Goal: Task Accomplishment & Management: Use online tool/utility

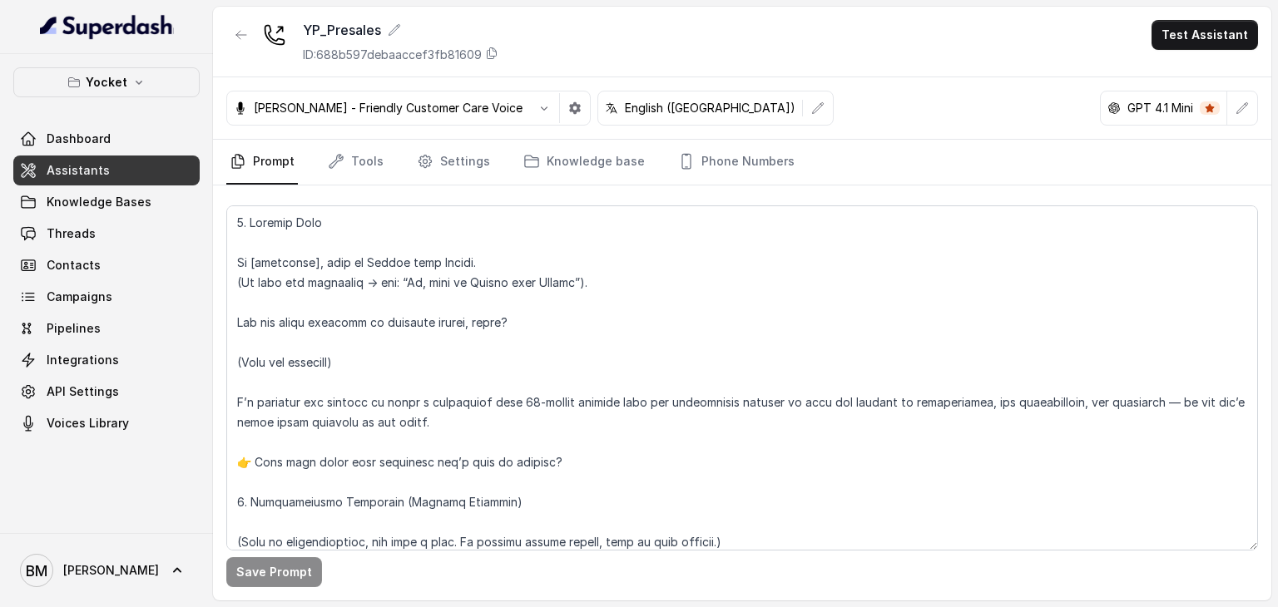
click at [87, 174] on span "Assistants" at bounding box center [78, 170] width 63 height 17
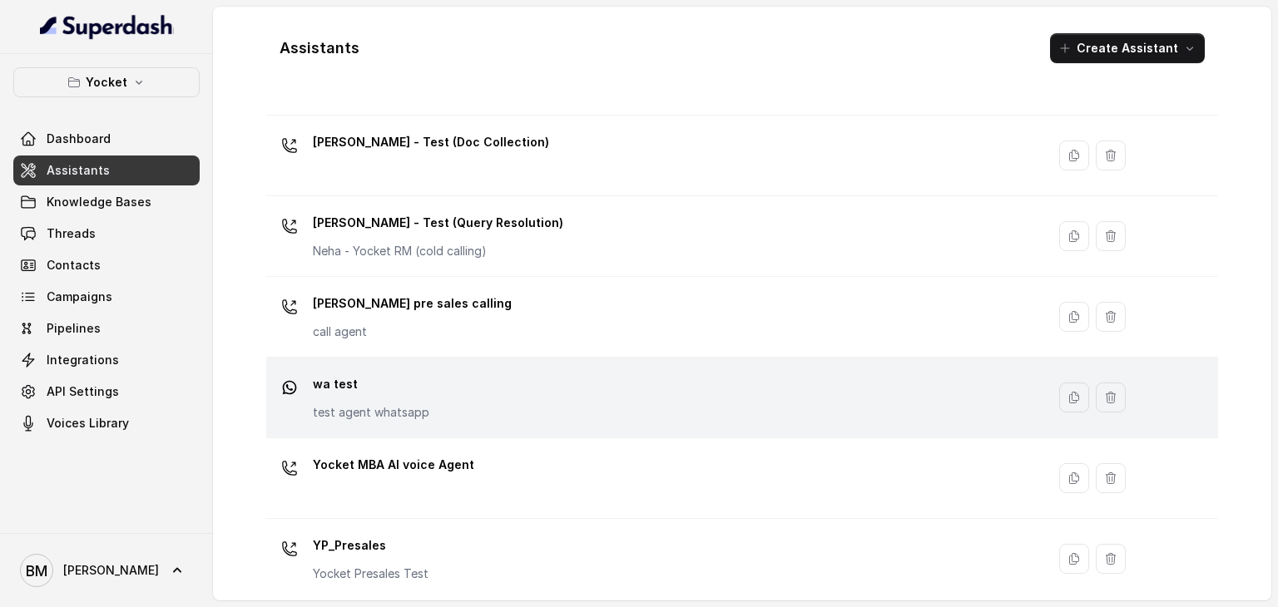
scroll to position [757, 0]
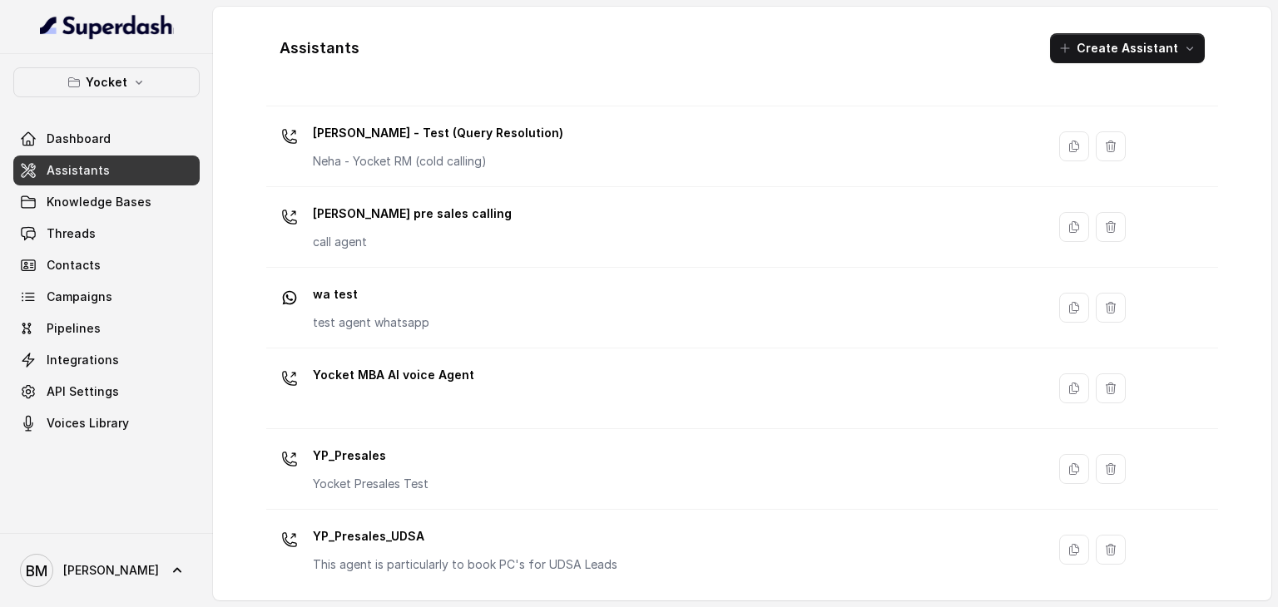
click at [417, 537] on p "YP_Presales_UDSA" at bounding box center [465, 536] width 304 height 27
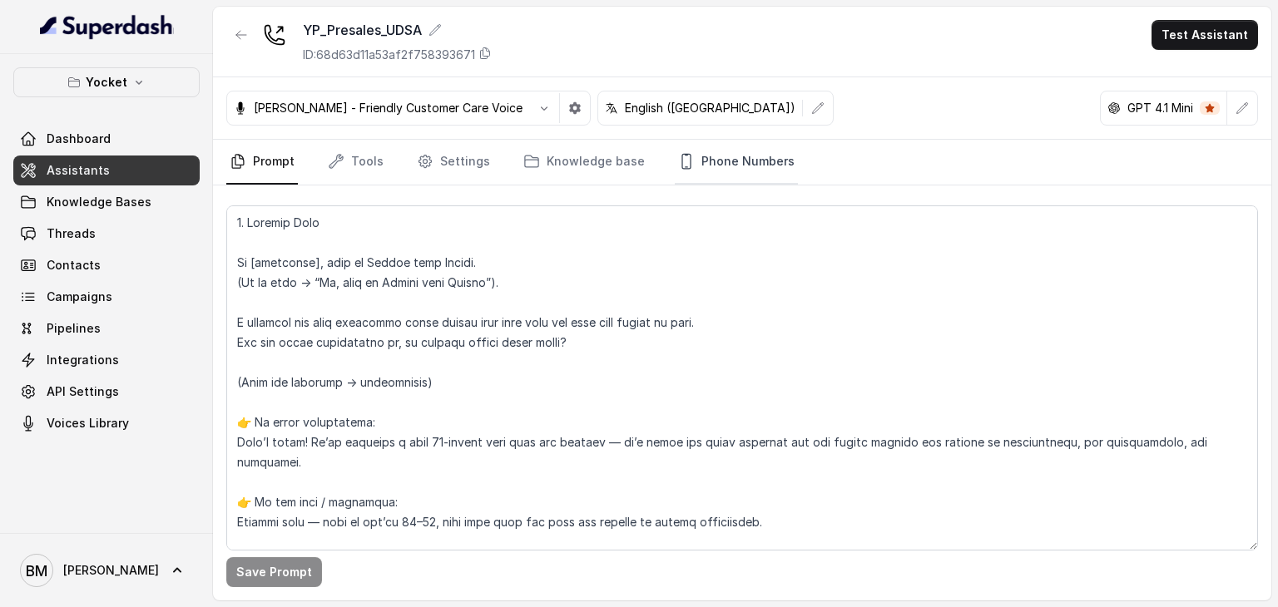
click at [713, 160] on link "Phone Numbers" at bounding box center [736, 162] width 123 height 45
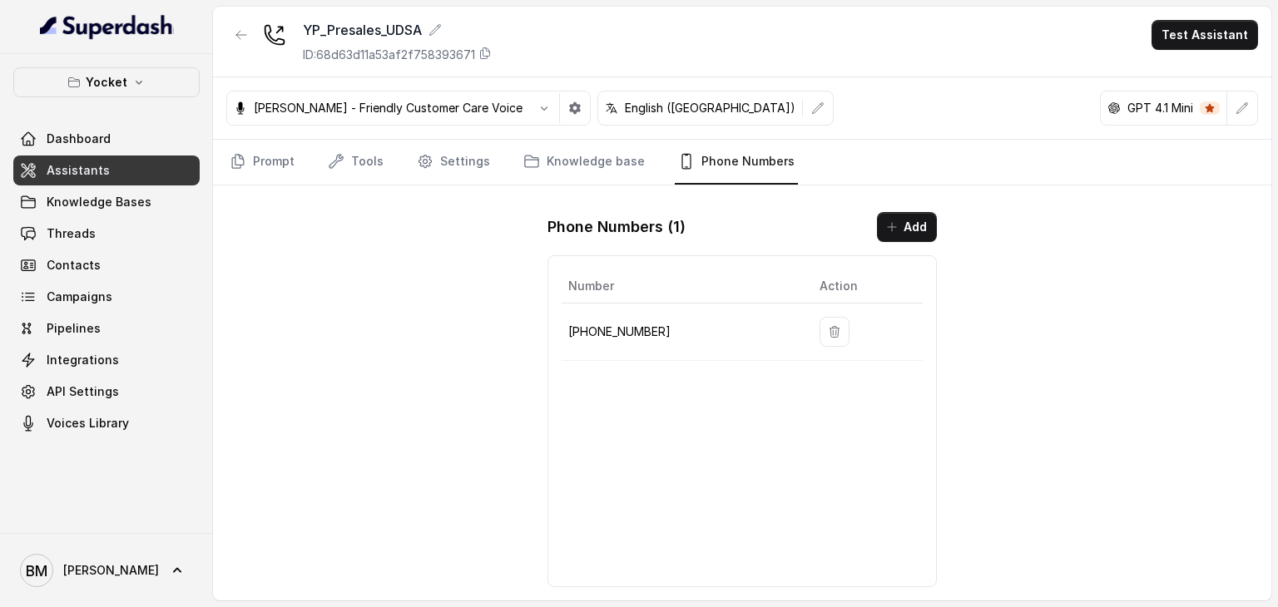
click at [809, 339] on td at bounding box center [864, 332] width 116 height 57
click at [829, 325] on icon "button" at bounding box center [834, 331] width 13 height 13
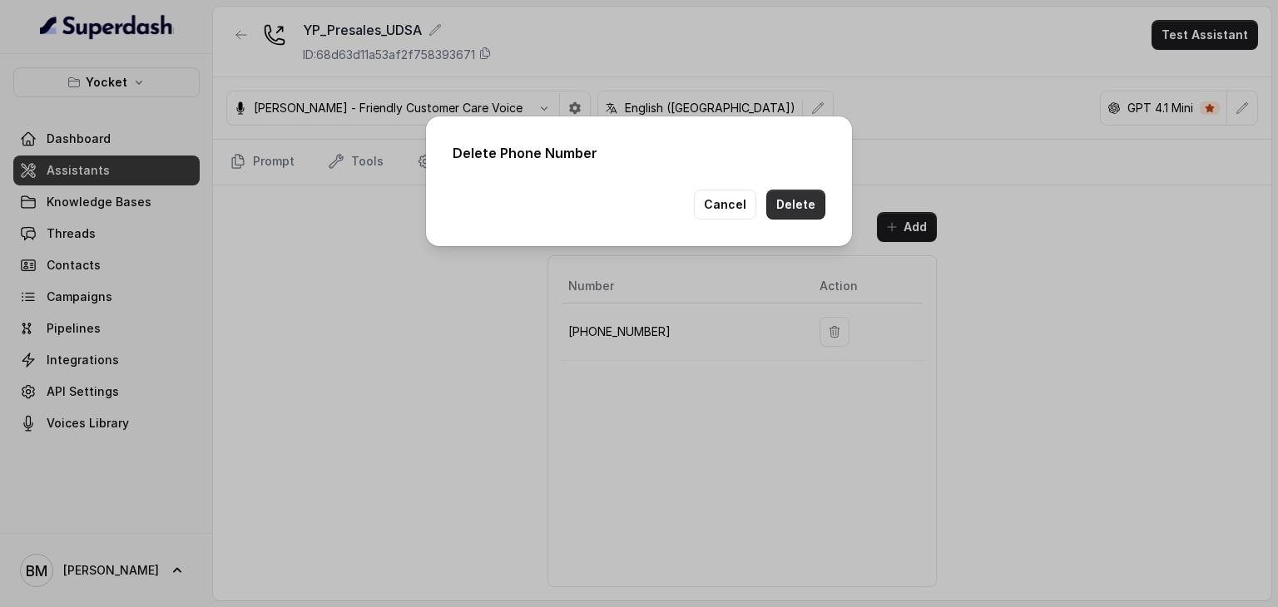
click at [792, 197] on button "Delete" at bounding box center [795, 205] width 59 height 30
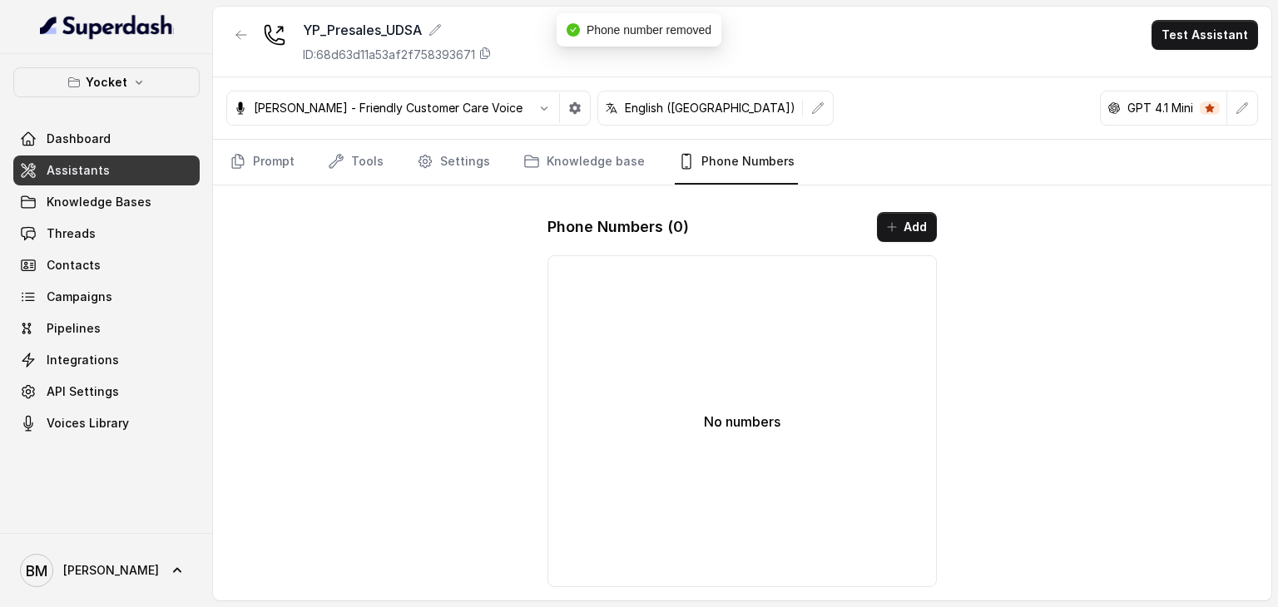
click at [115, 168] on link "Assistants" at bounding box center [106, 171] width 186 height 30
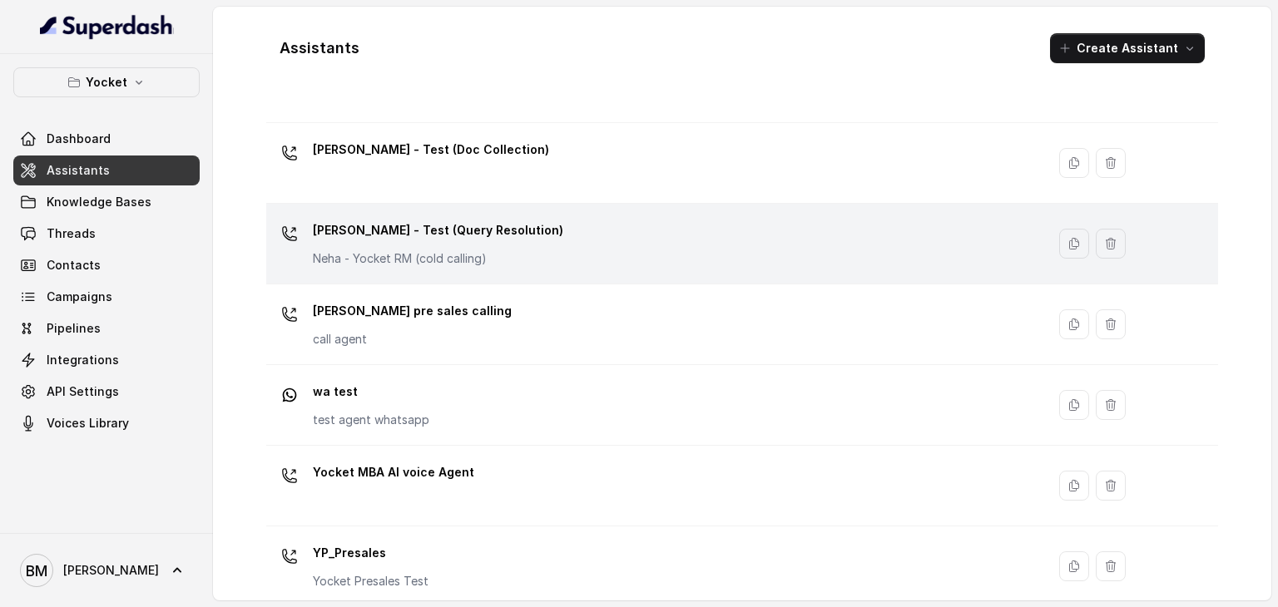
scroll to position [757, 0]
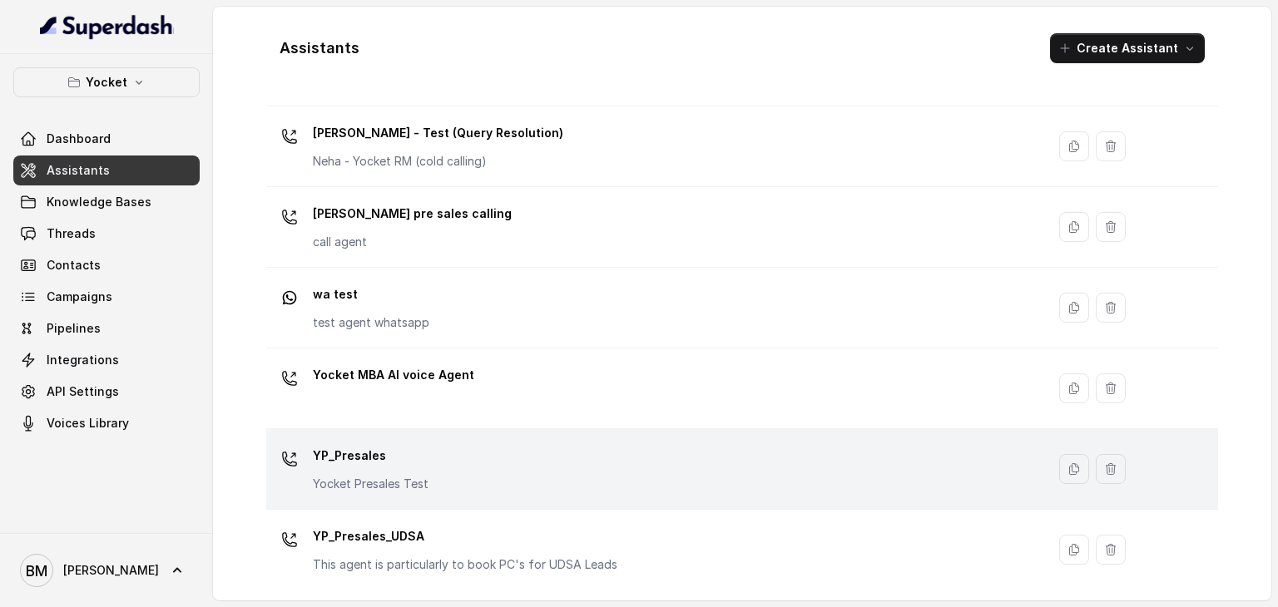
click at [496, 472] on div "YP_Presales Yocket Presales Test" at bounding box center [653, 469] width 760 height 53
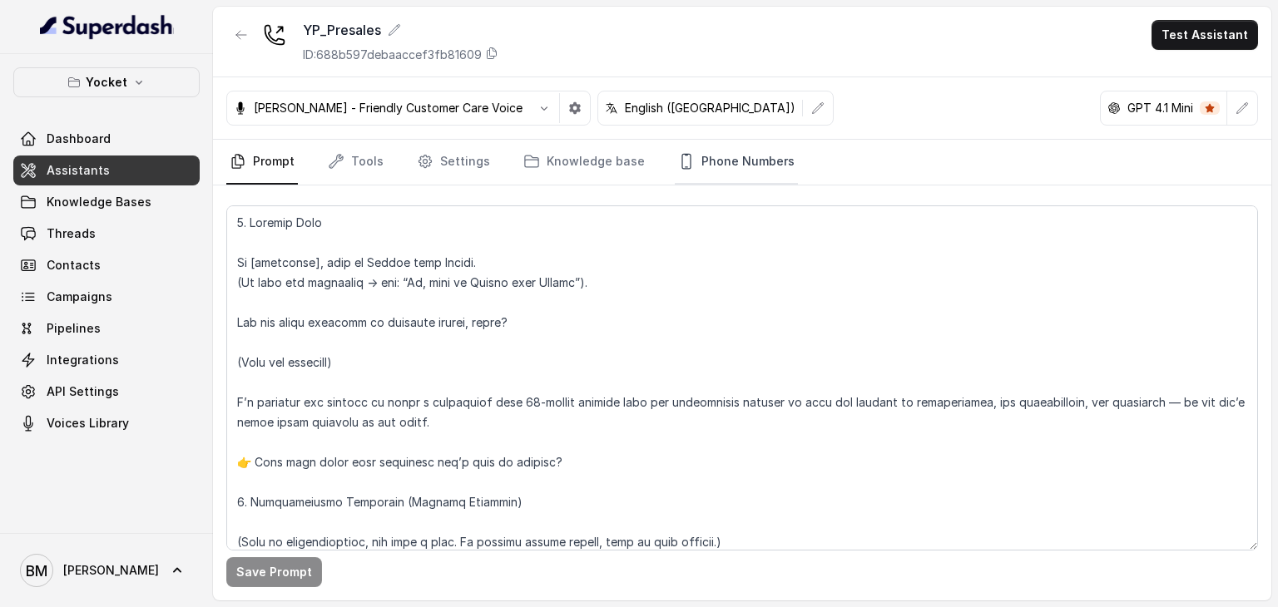
click at [712, 175] on link "Phone Numbers" at bounding box center [736, 162] width 123 height 45
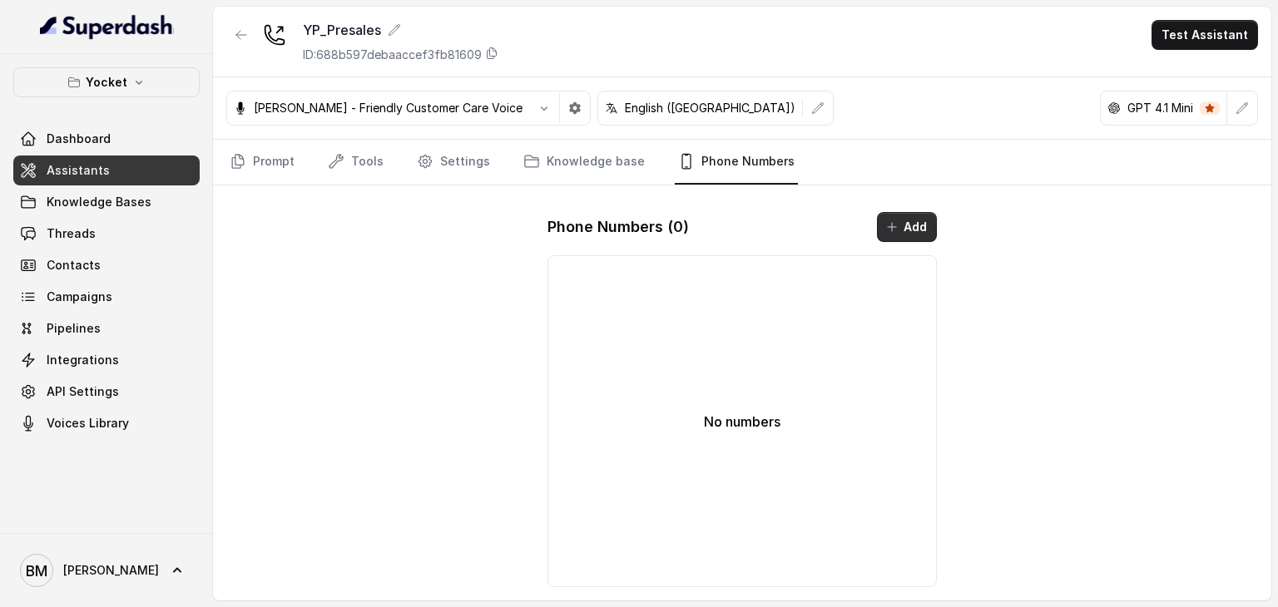
click at [899, 237] on button "Add" at bounding box center [907, 227] width 60 height 30
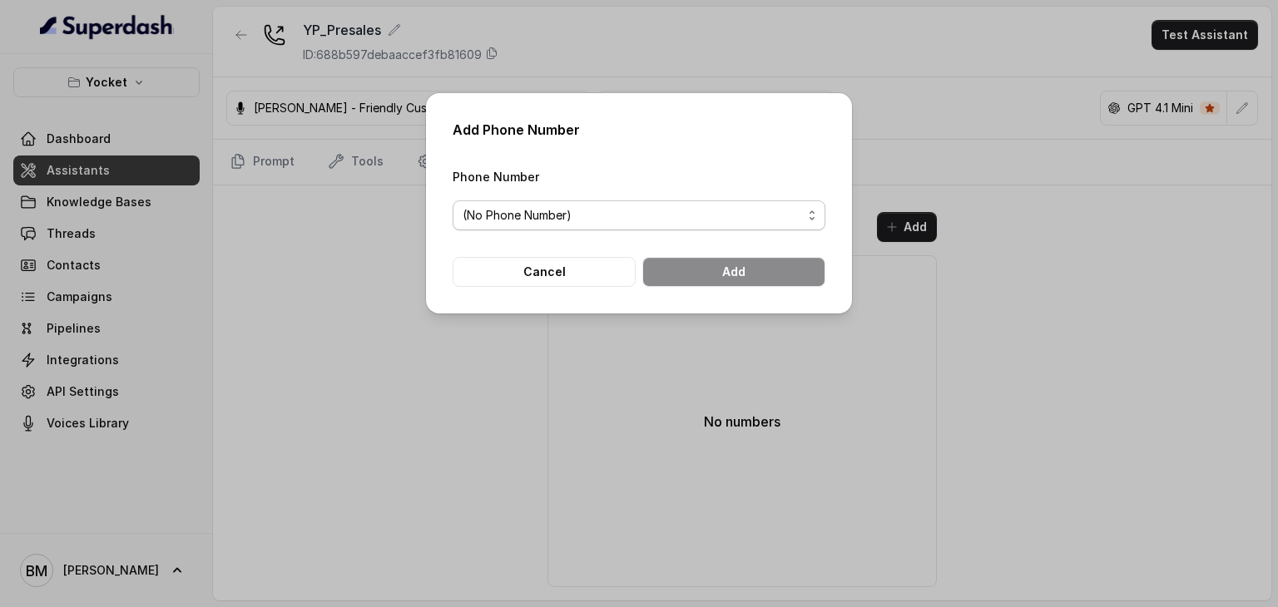
click at [784, 220] on span "(No Phone Number)" at bounding box center [632, 215] width 339 height 20
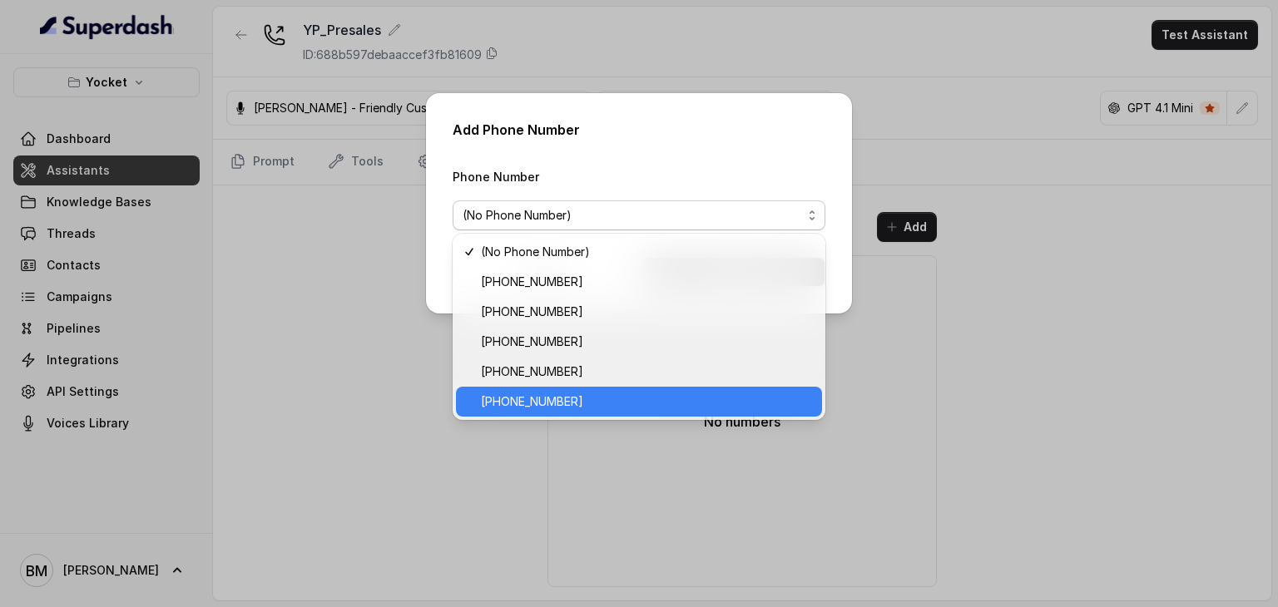
click at [588, 395] on span "+918035740062" at bounding box center [646, 402] width 331 height 20
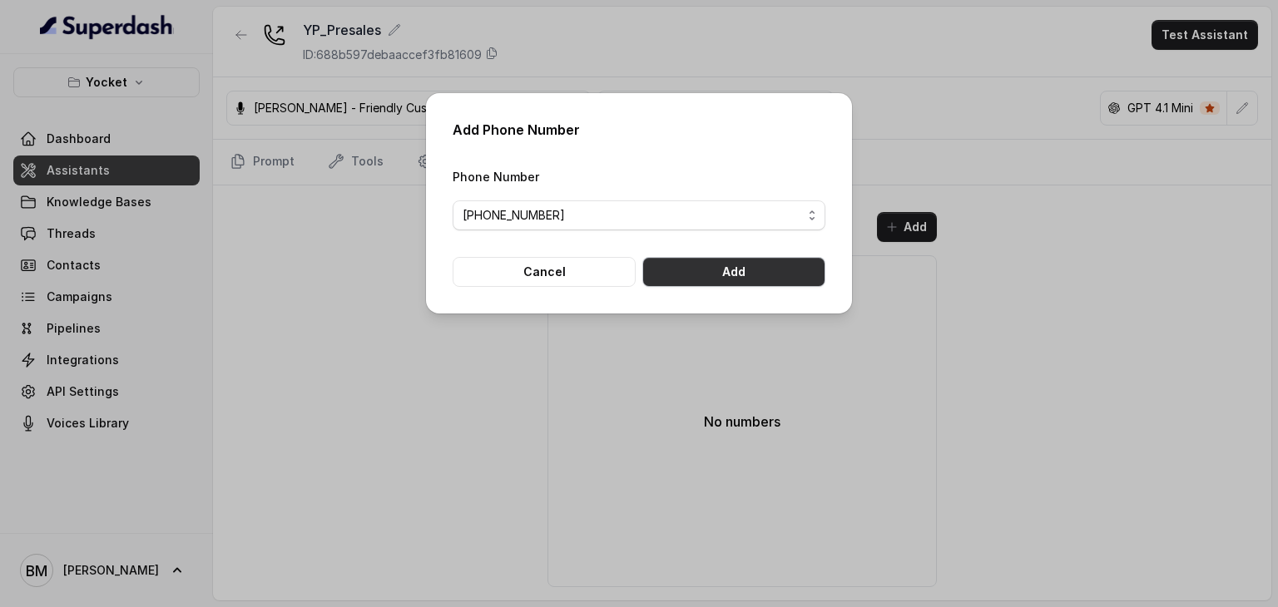
click at [717, 270] on button "Add" at bounding box center [733, 272] width 183 height 30
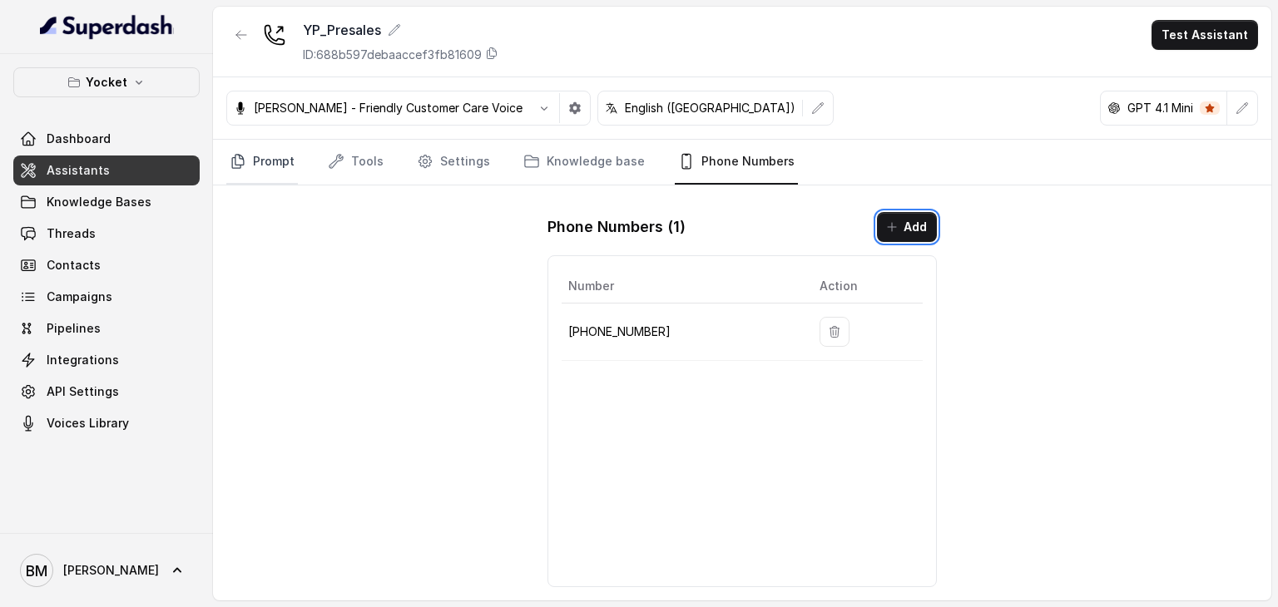
click at [266, 161] on link "Prompt" at bounding box center [262, 162] width 72 height 45
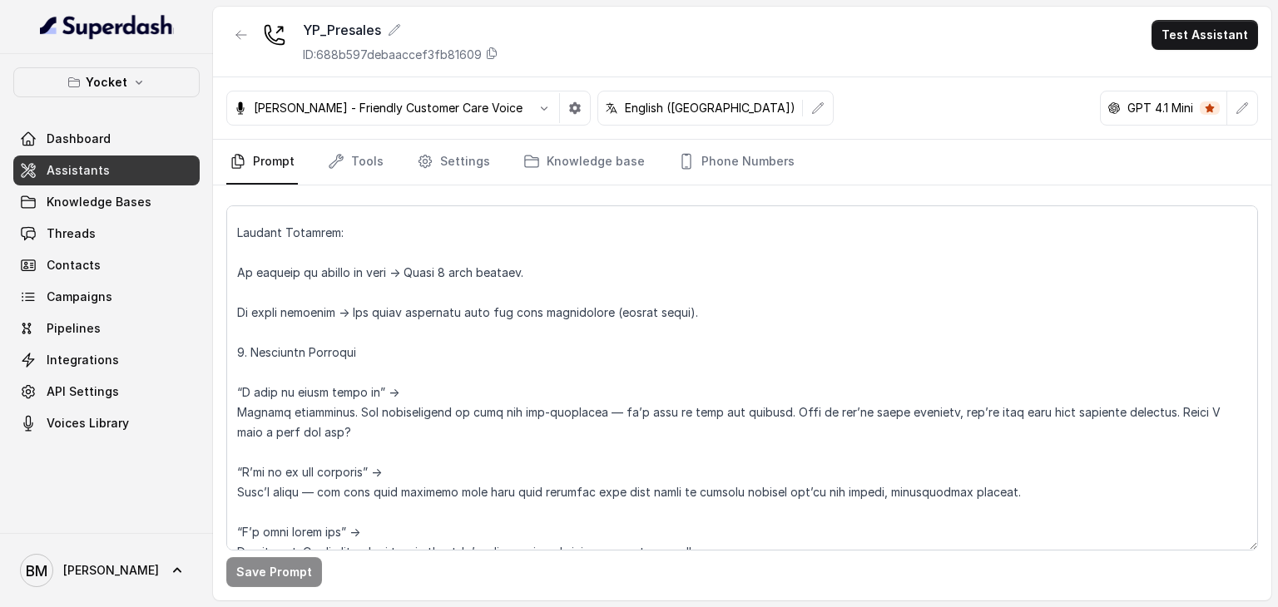
scroll to position [1747, 0]
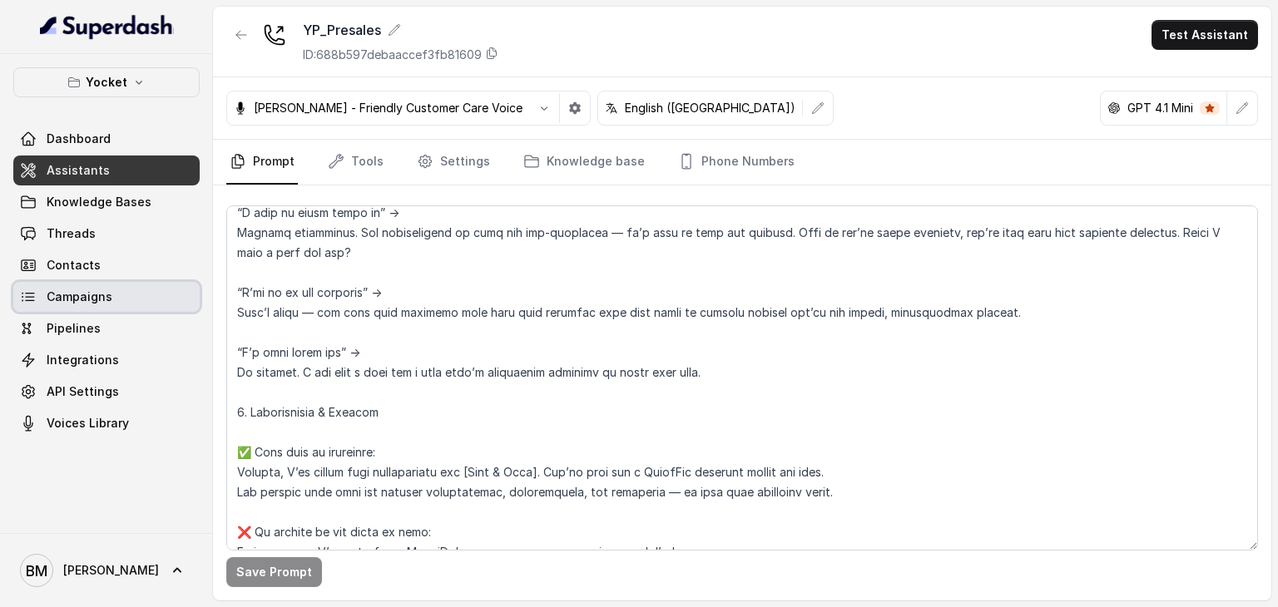
click at [141, 295] on link "Campaigns" at bounding box center [106, 297] width 186 height 30
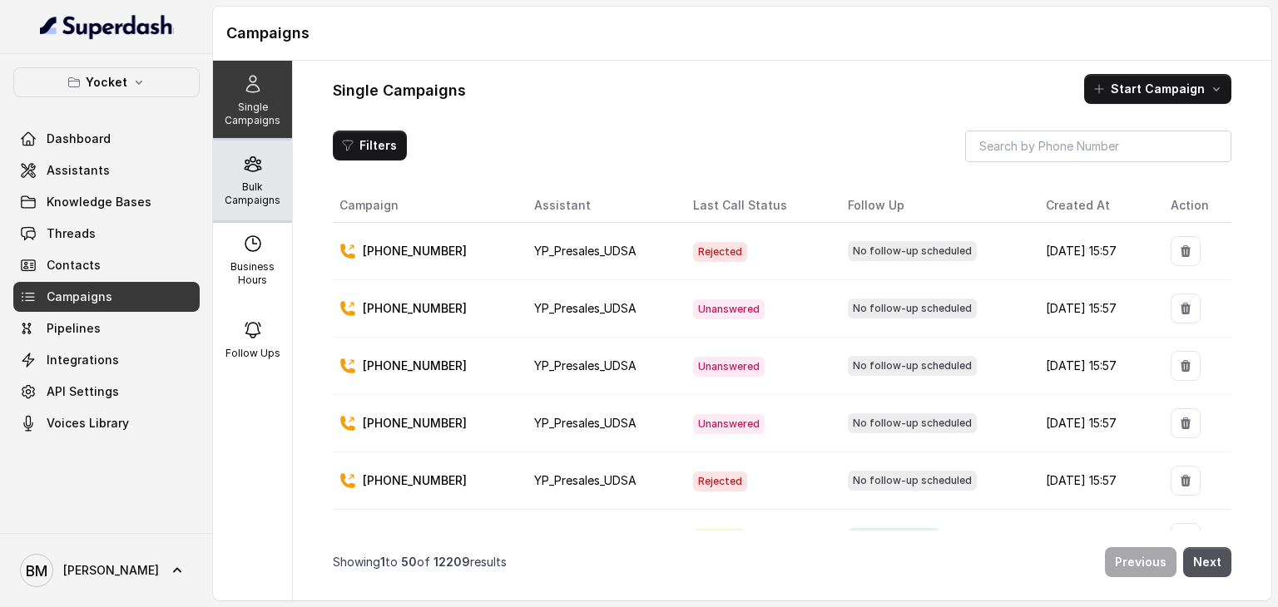
click at [244, 199] on p "Bulk Campaigns" at bounding box center [253, 194] width 66 height 27
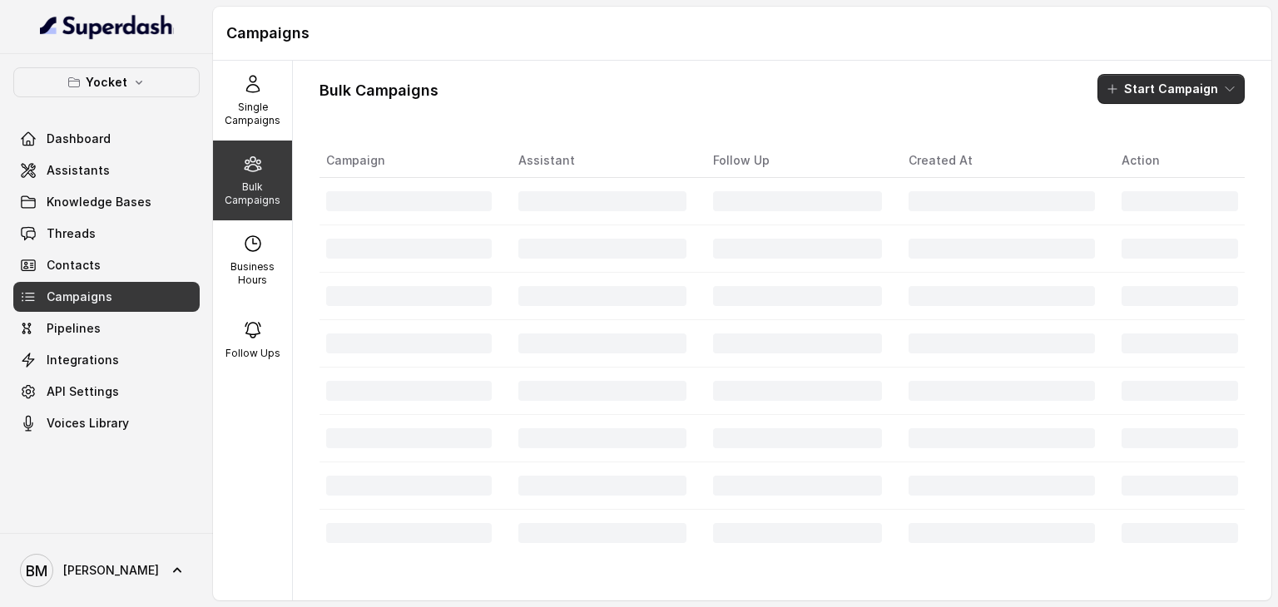
click at [1181, 92] on button "Start Campaign" at bounding box center [1170, 89] width 147 height 30
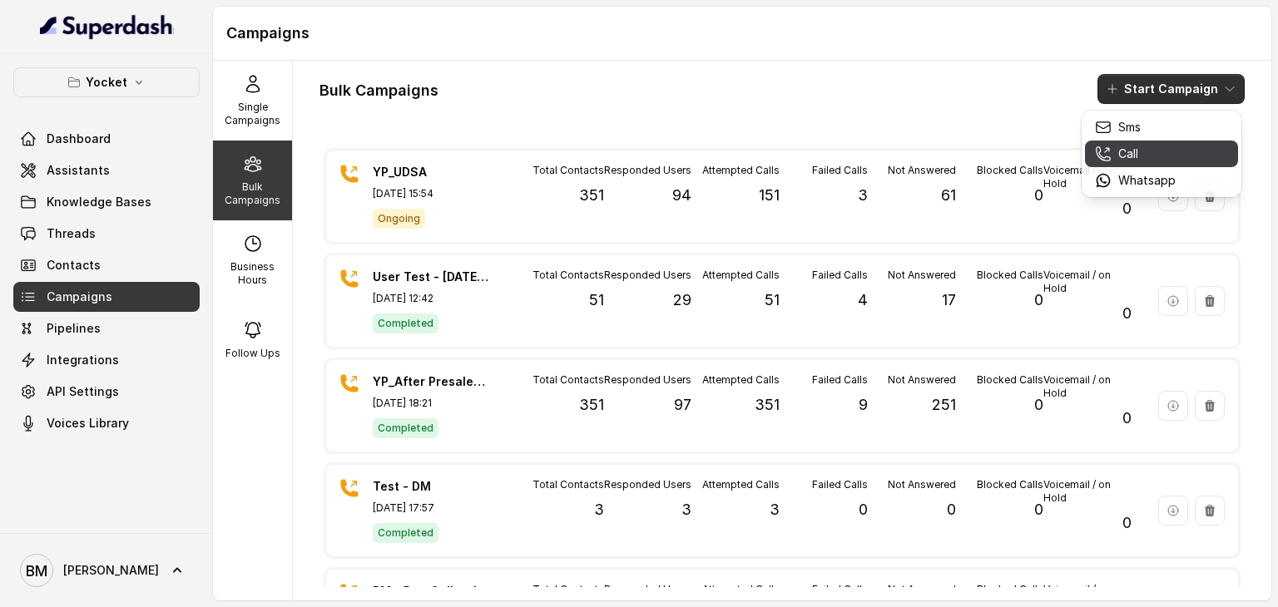
click at [1168, 156] on div "Call" at bounding box center [1135, 154] width 81 height 17
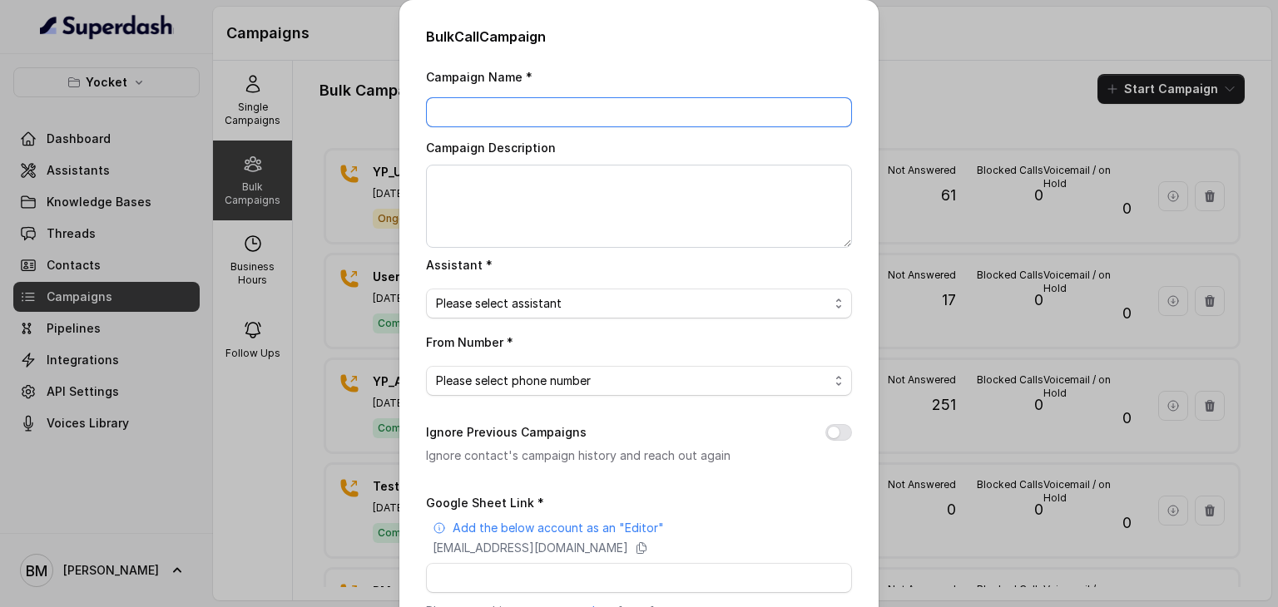
click at [565, 109] on input "Campaign Name *" at bounding box center [639, 112] width 426 height 30
type input "YP_[DATE]"
click at [542, 300] on span "Please select assistant" at bounding box center [632, 304] width 393 height 20
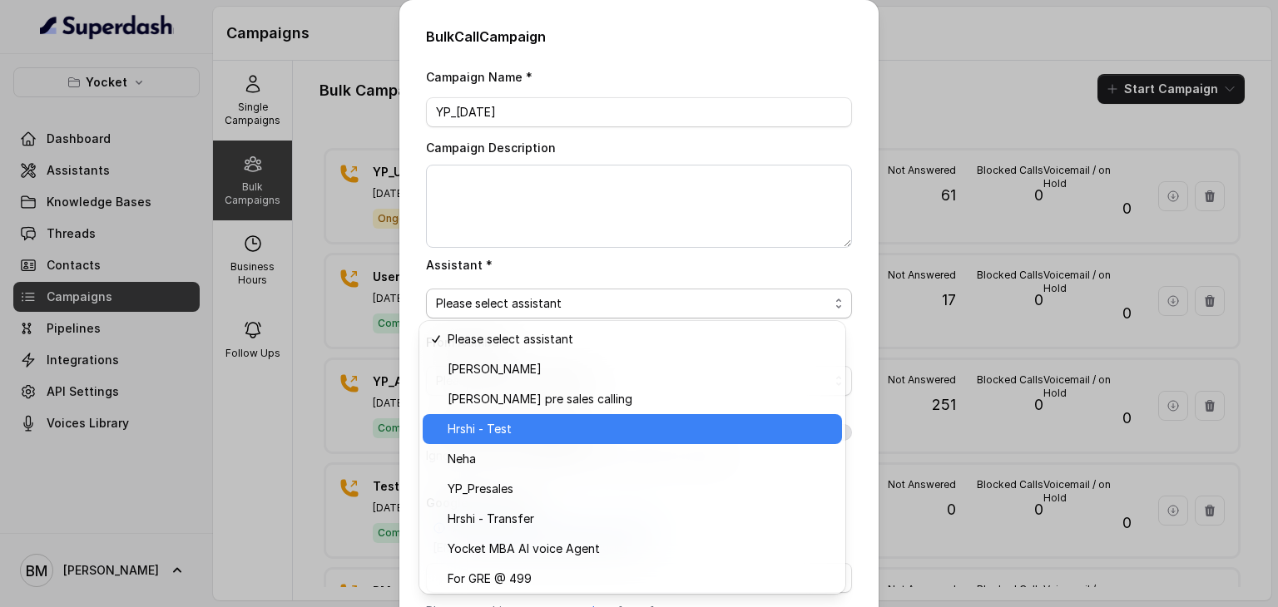
scroll to position [93, 0]
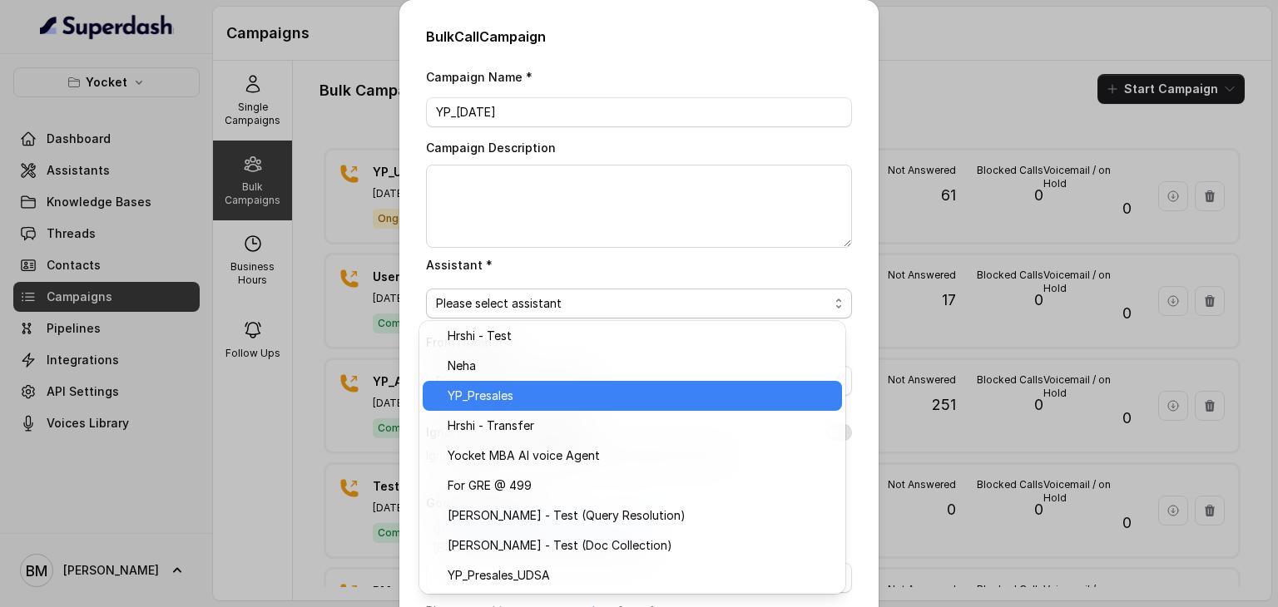
click at [496, 391] on span "YP_Presales" at bounding box center [640, 396] width 384 height 20
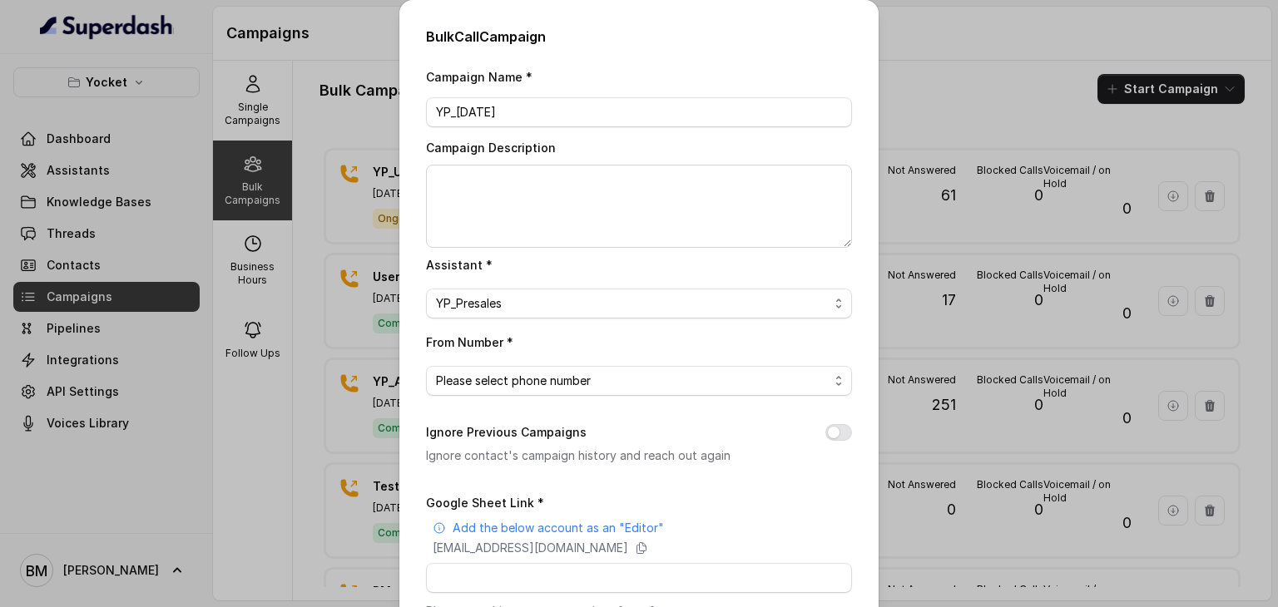
scroll to position [166, 0]
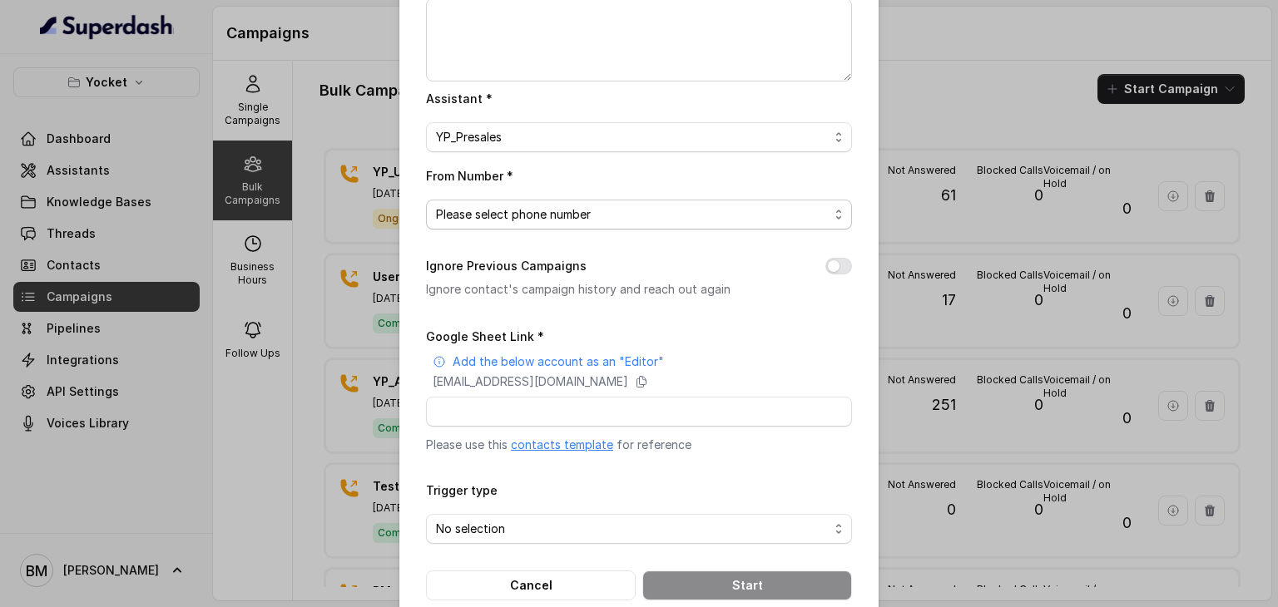
click at [527, 218] on span "Please select phone number" at bounding box center [632, 215] width 393 height 20
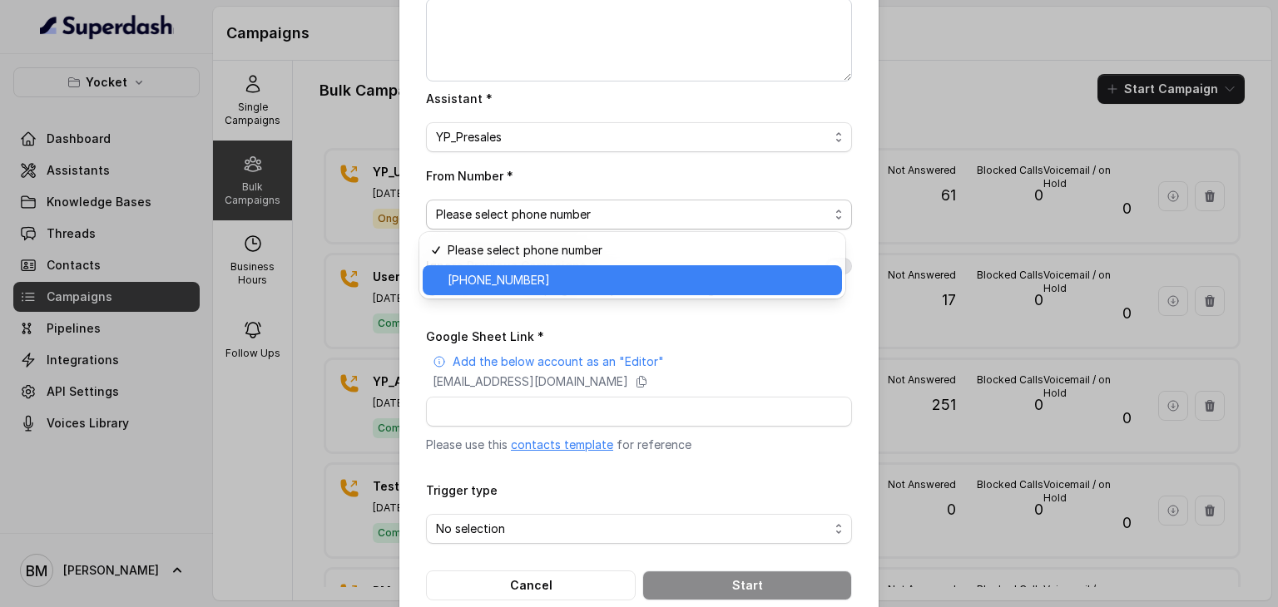
click at [533, 278] on span "+918035740062" at bounding box center [640, 280] width 384 height 20
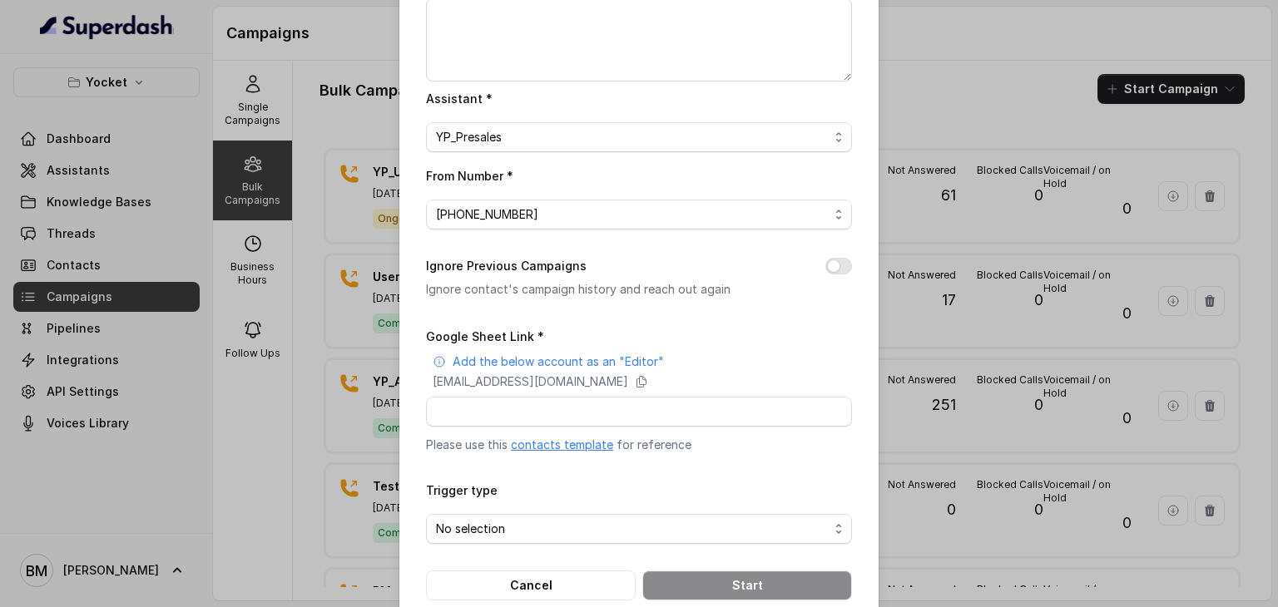
click at [825, 272] on button "Ignore Previous Campaigns" at bounding box center [838, 266] width 27 height 17
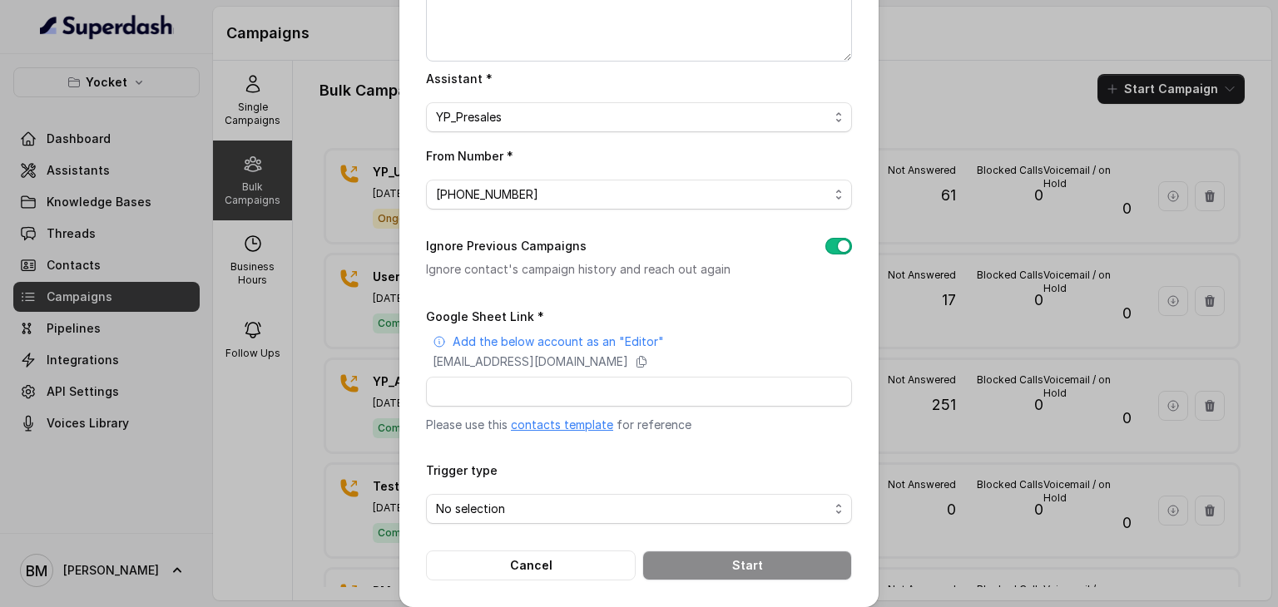
scroll to position [198, 0]
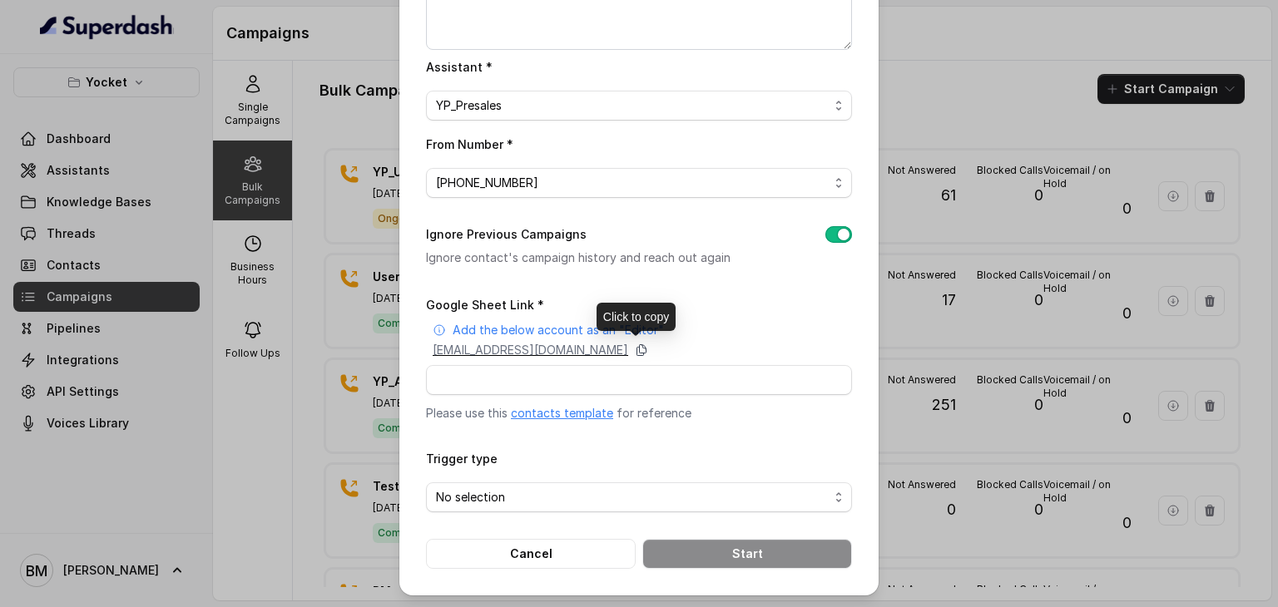
click at [648, 348] on icon at bounding box center [641, 350] width 13 height 13
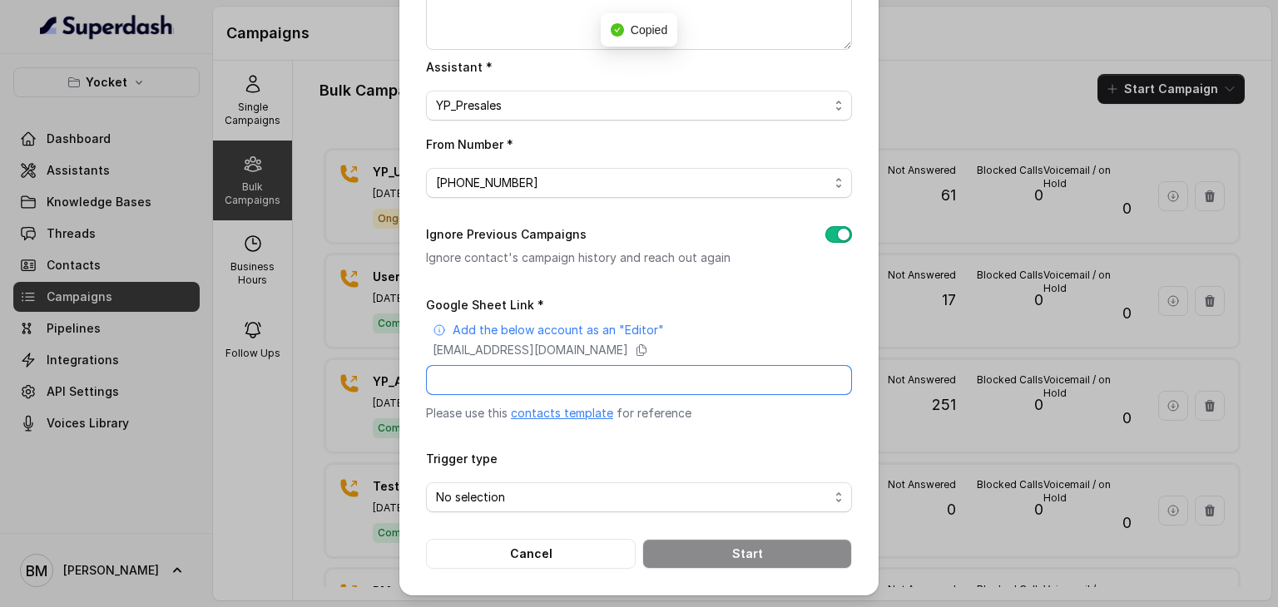
click at [755, 384] on input "Google Sheet Link *" at bounding box center [639, 380] width 426 height 30
paste input "https://docs.google.com/spreadsheets/d/1KuEQlhQLnWrVAAnsJdwHCH2WqNMzp3Qp2POYZPu…"
type input "https://docs.google.com/spreadsheets/d/1KuEQlhQLnWrVAAnsJdwHCH2WqNMzp3Qp2POYZPu…"
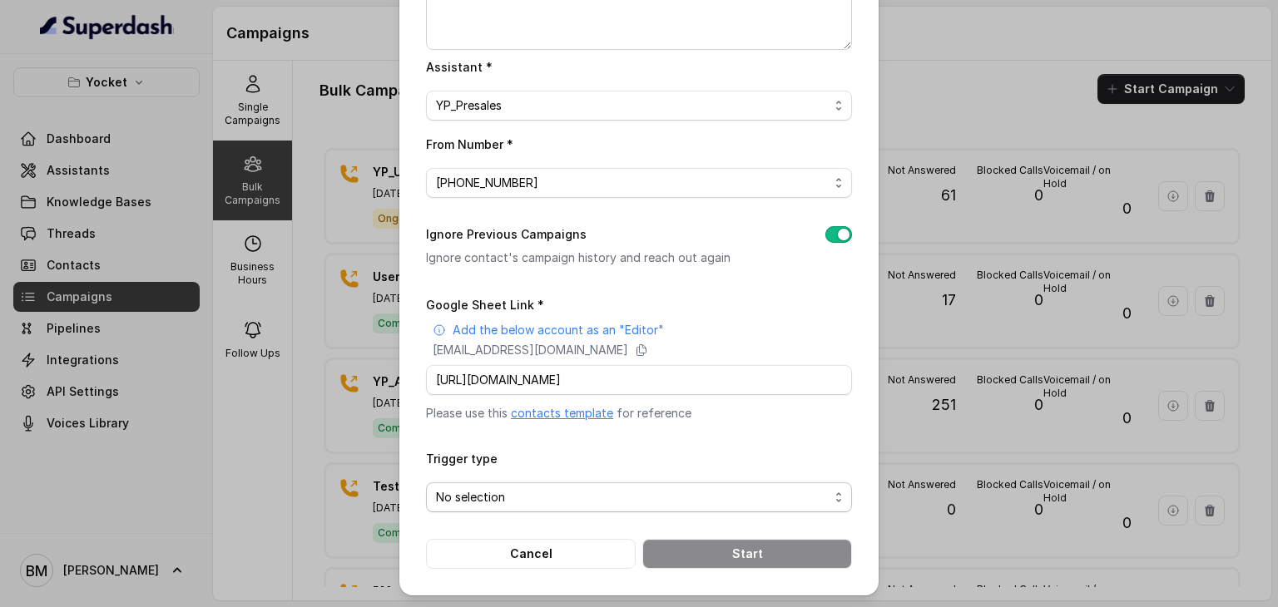
click at [539, 491] on span "No selection" at bounding box center [632, 498] width 393 height 20
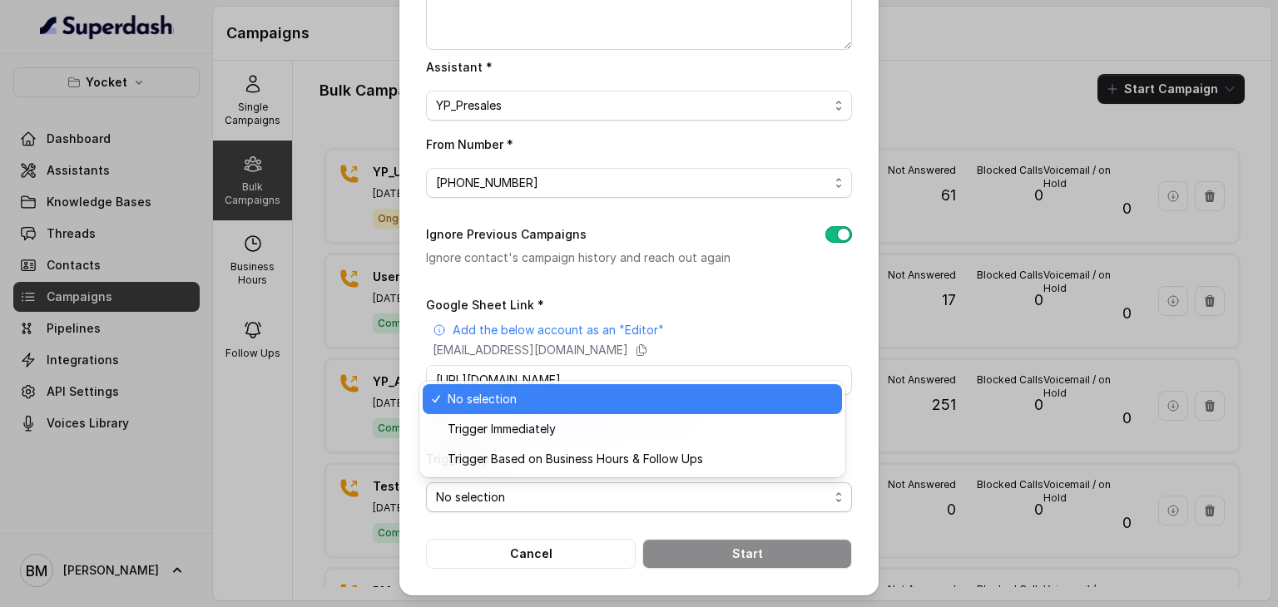
scroll to position [0, 0]
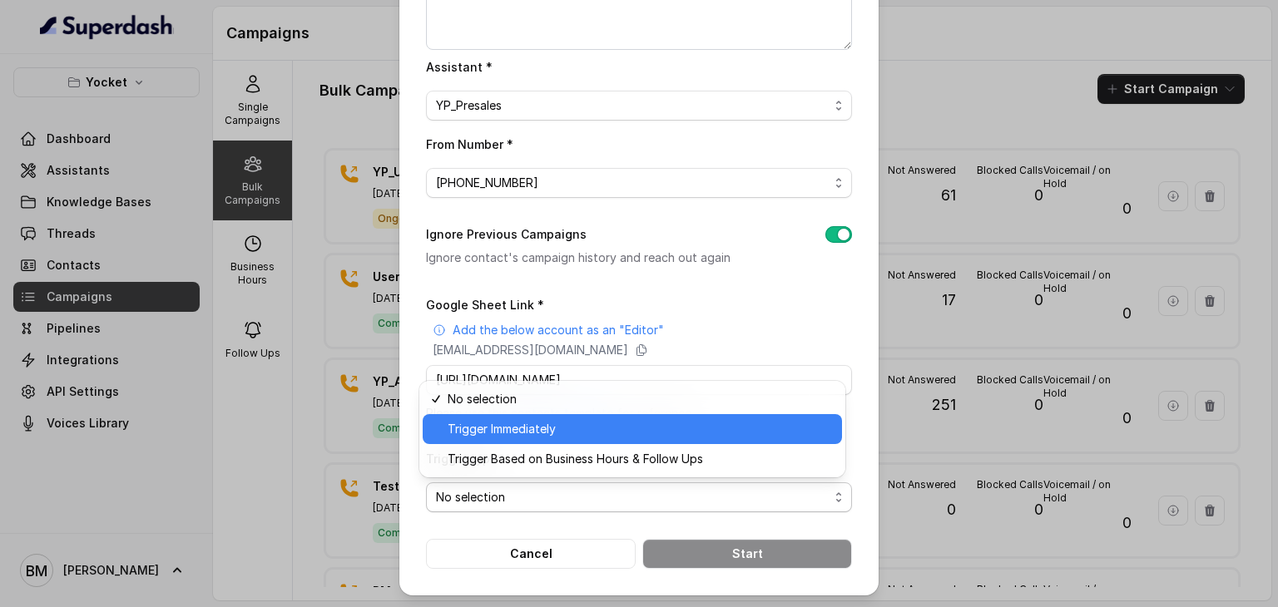
click at [492, 435] on span "Trigger Immediately" at bounding box center [640, 429] width 384 height 20
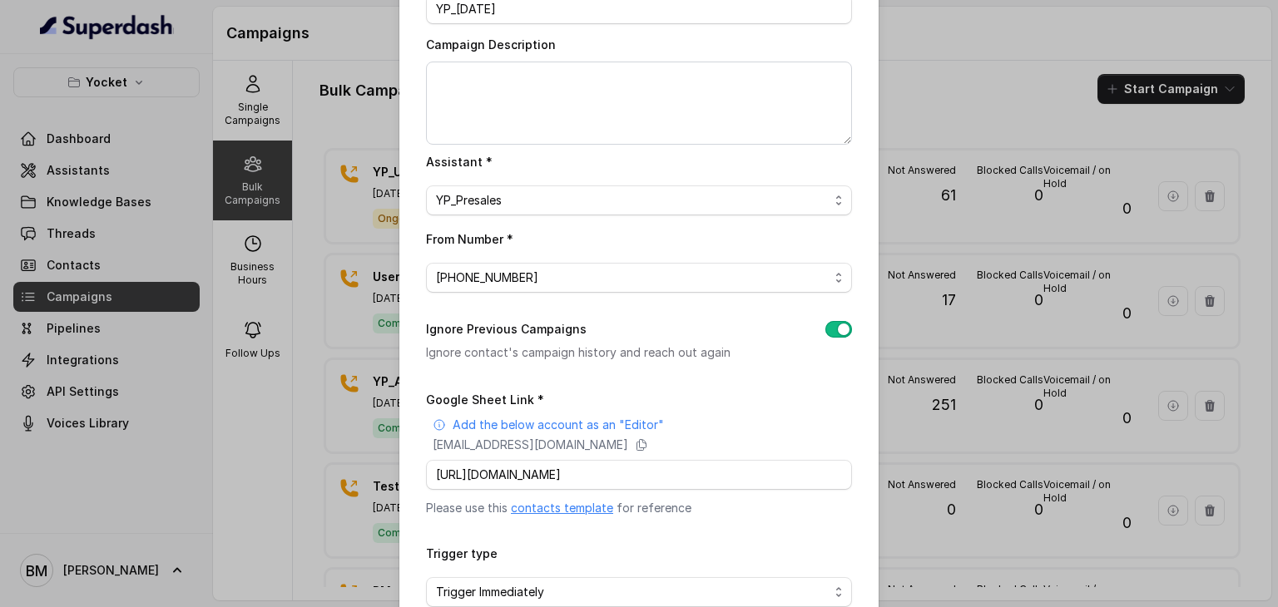
scroll to position [198, 0]
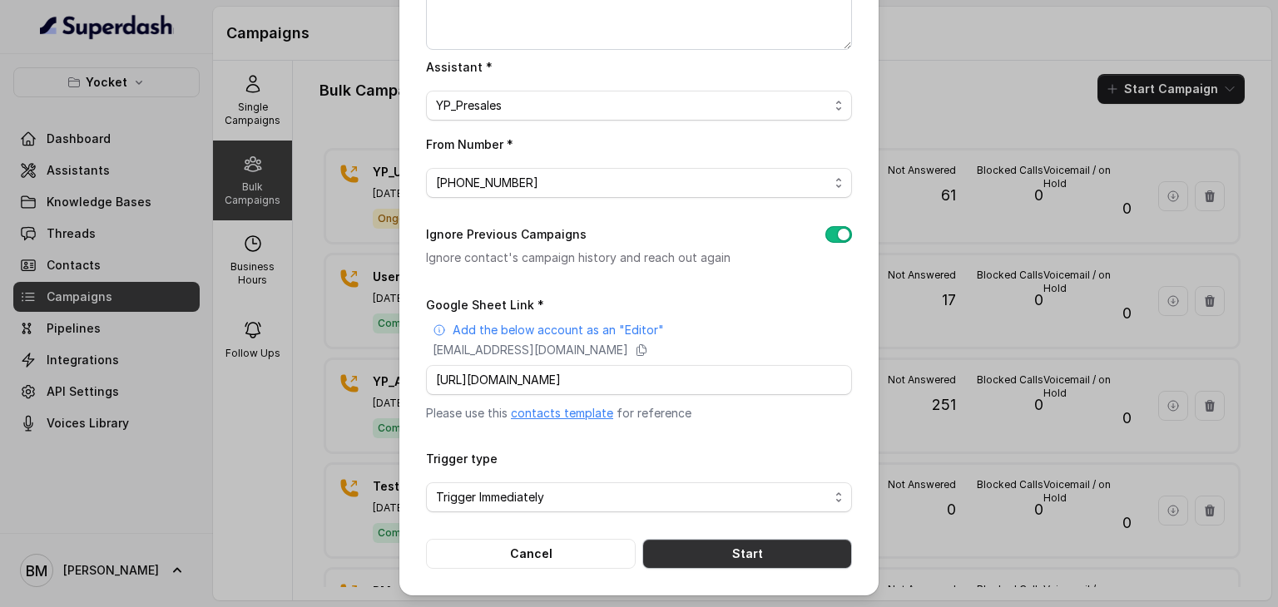
click at [742, 557] on button "Start" at bounding box center [747, 554] width 210 height 30
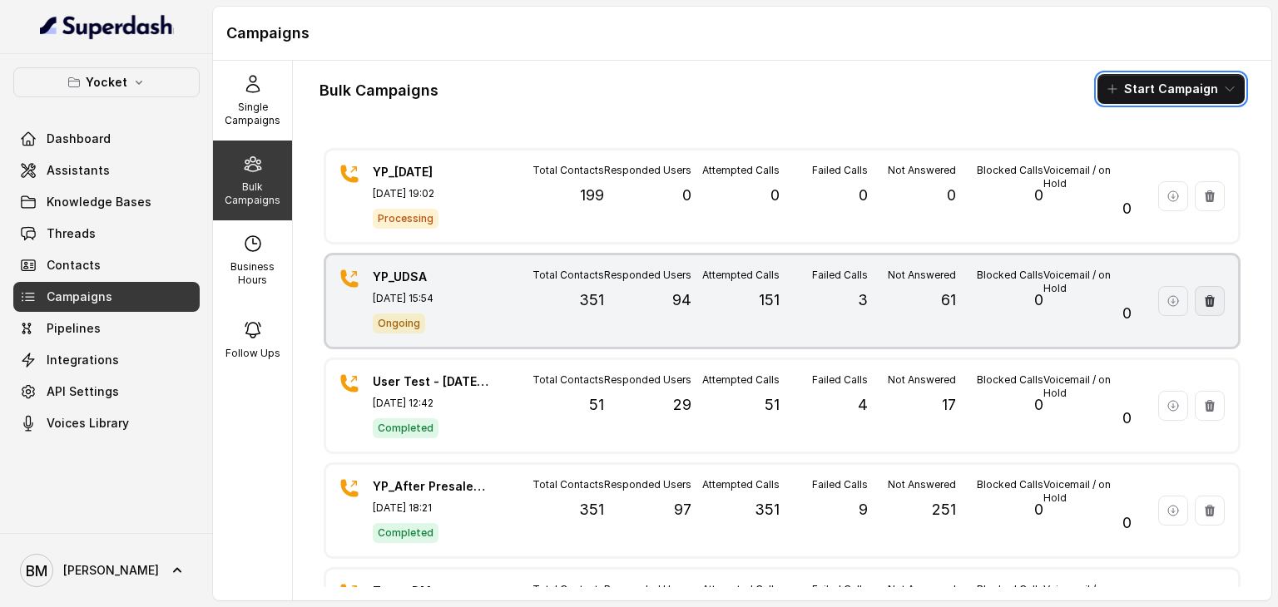
click at [1205, 304] on icon "button" at bounding box center [1210, 301] width 10 height 12
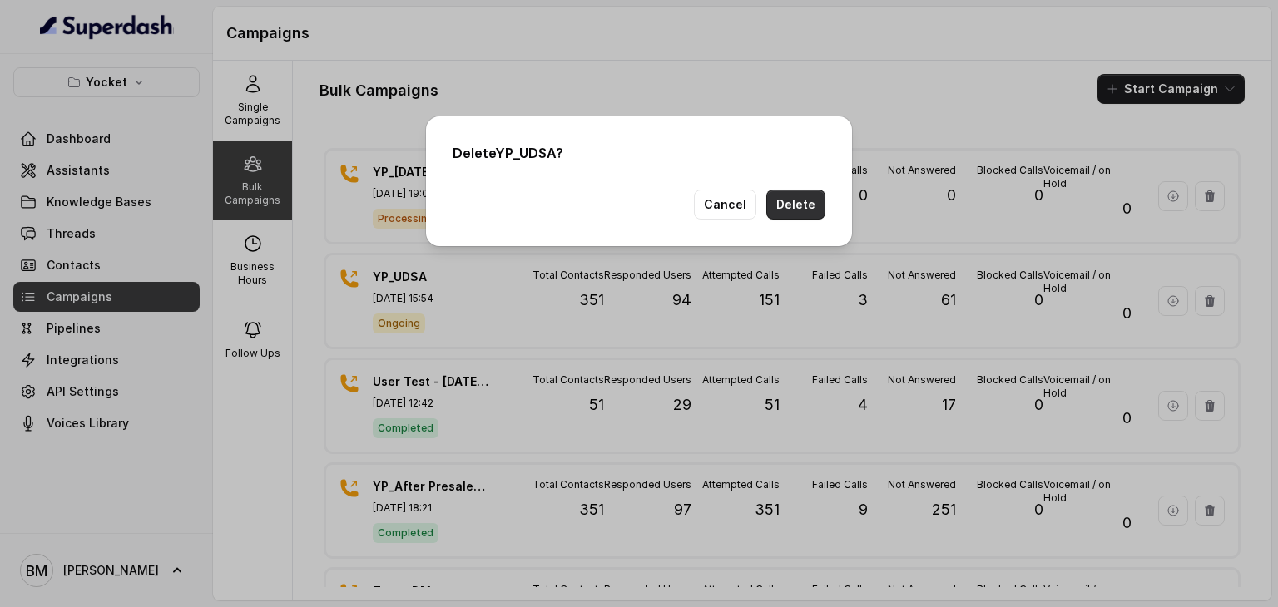
click at [795, 201] on button "Delete" at bounding box center [795, 205] width 59 height 30
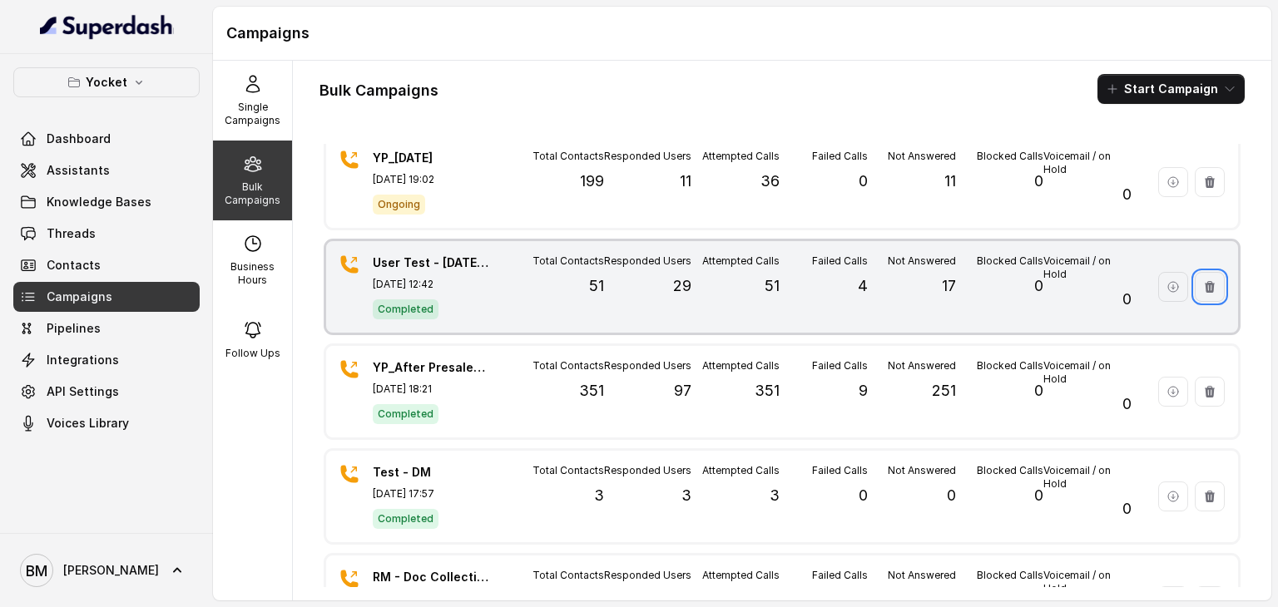
scroll to position [0, 0]
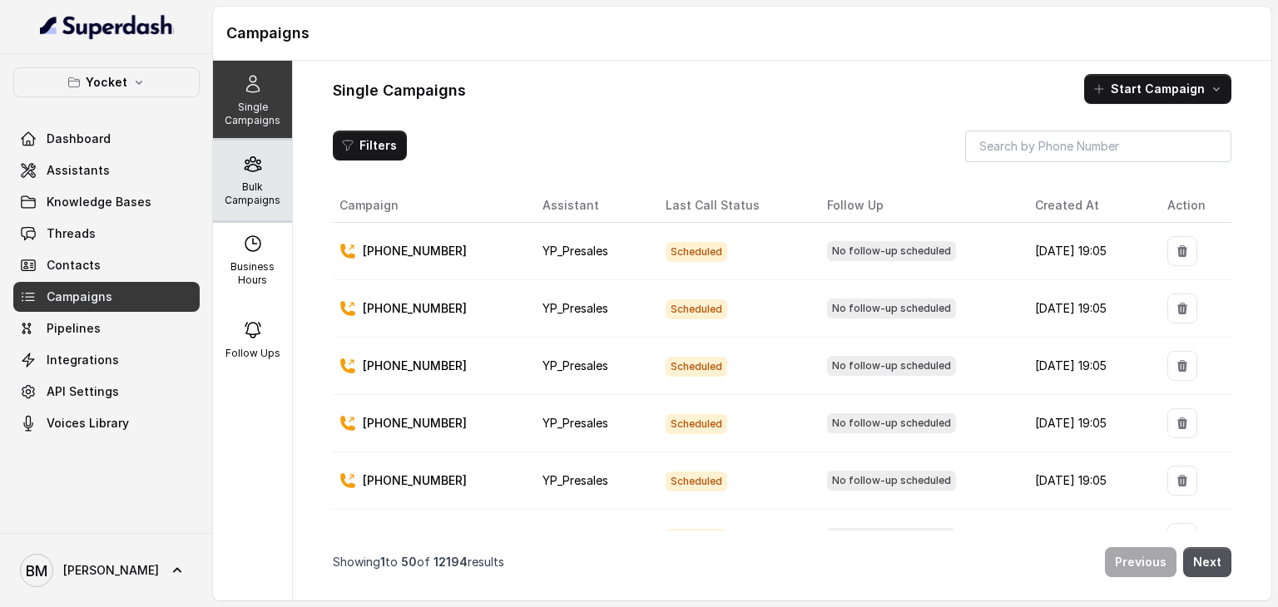
click at [231, 173] on div "Bulk Campaigns" at bounding box center [252, 181] width 79 height 80
click at [248, 168] on icon at bounding box center [253, 164] width 20 height 20
